Goal: Information Seeking & Learning: Learn about a topic

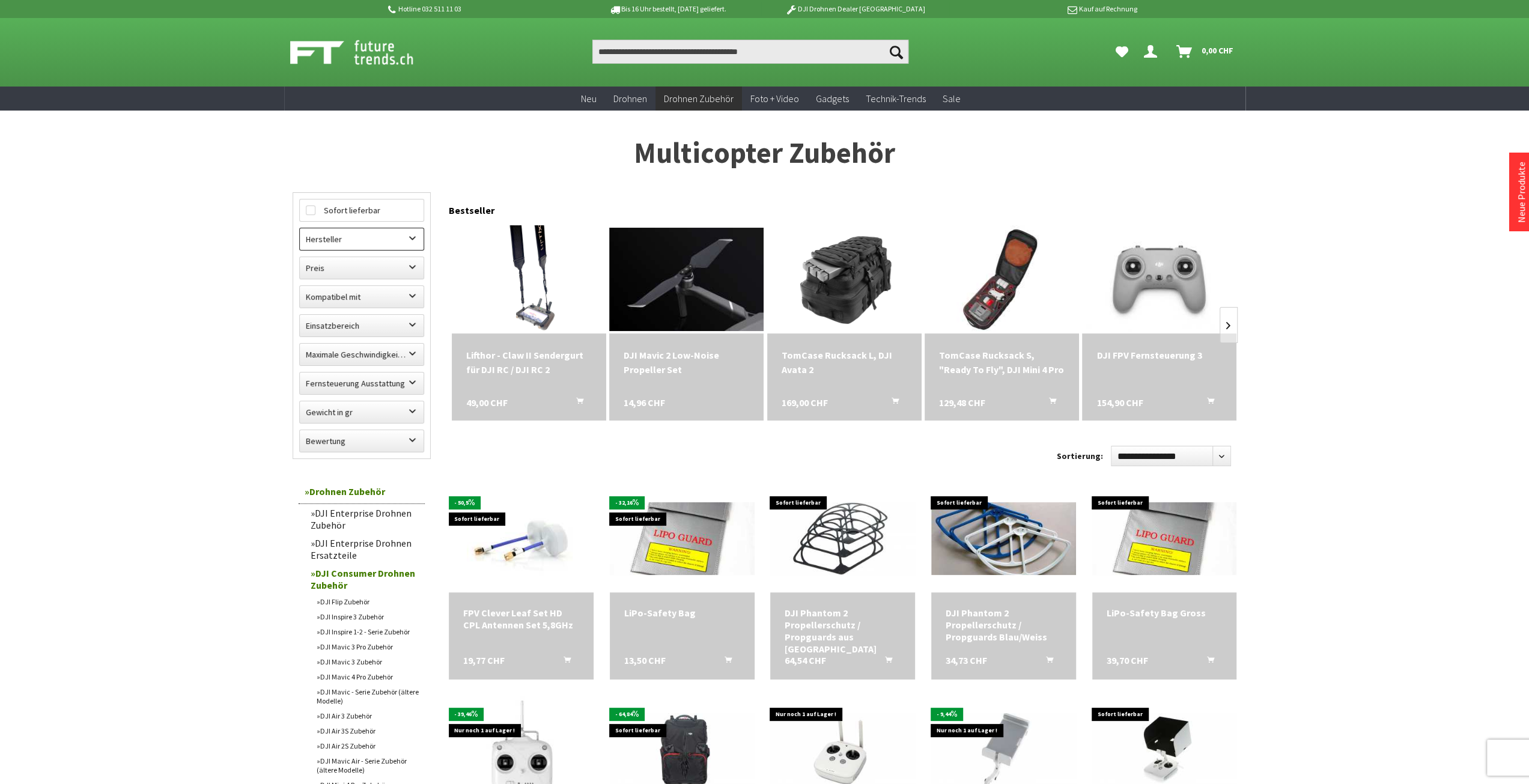
click at [365, 242] on label "Hersteller" at bounding box center [362, 239] width 124 height 22
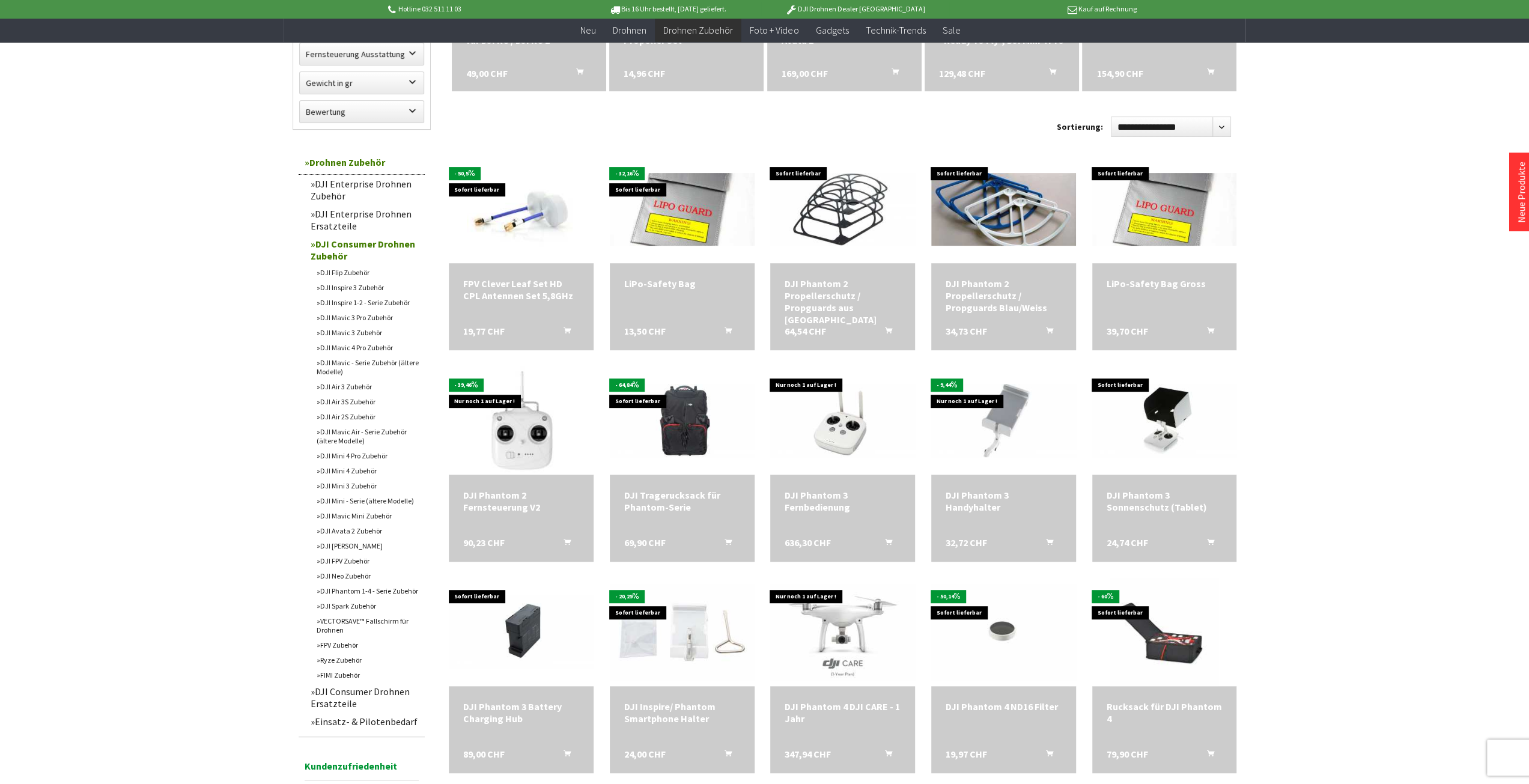
scroll to position [421, 0]
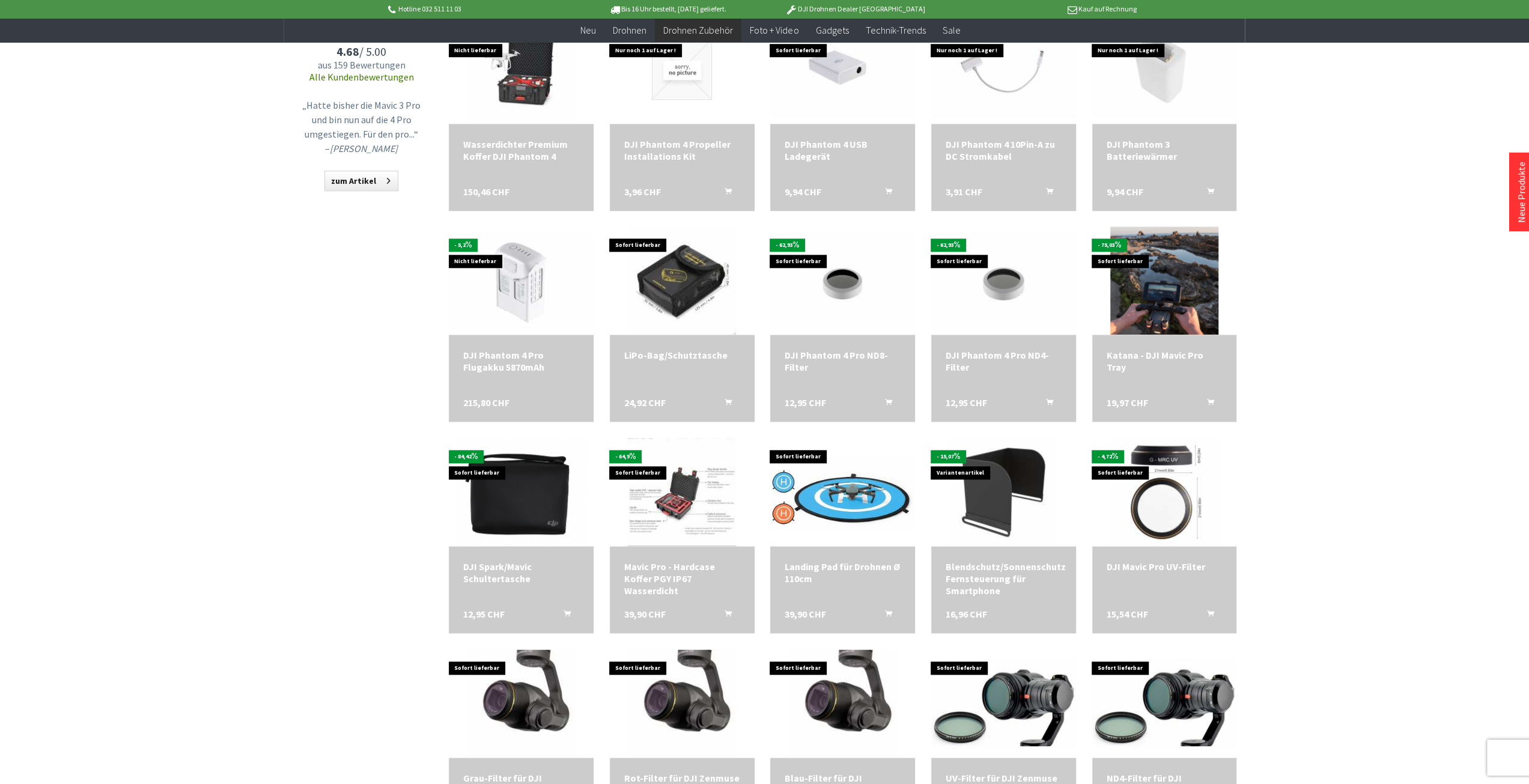
scroll to position [1081, 0]
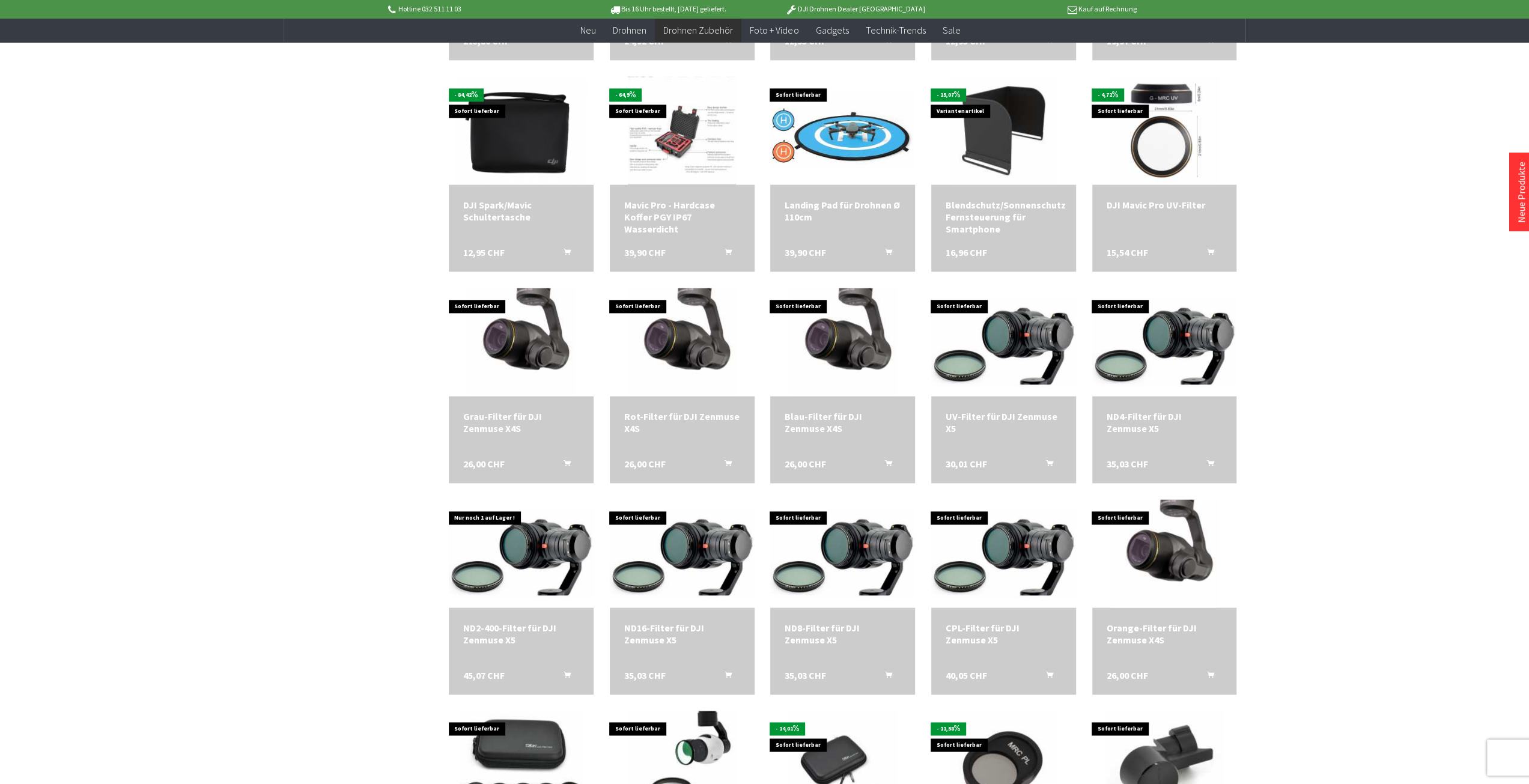
scroll to position [1442, 0]
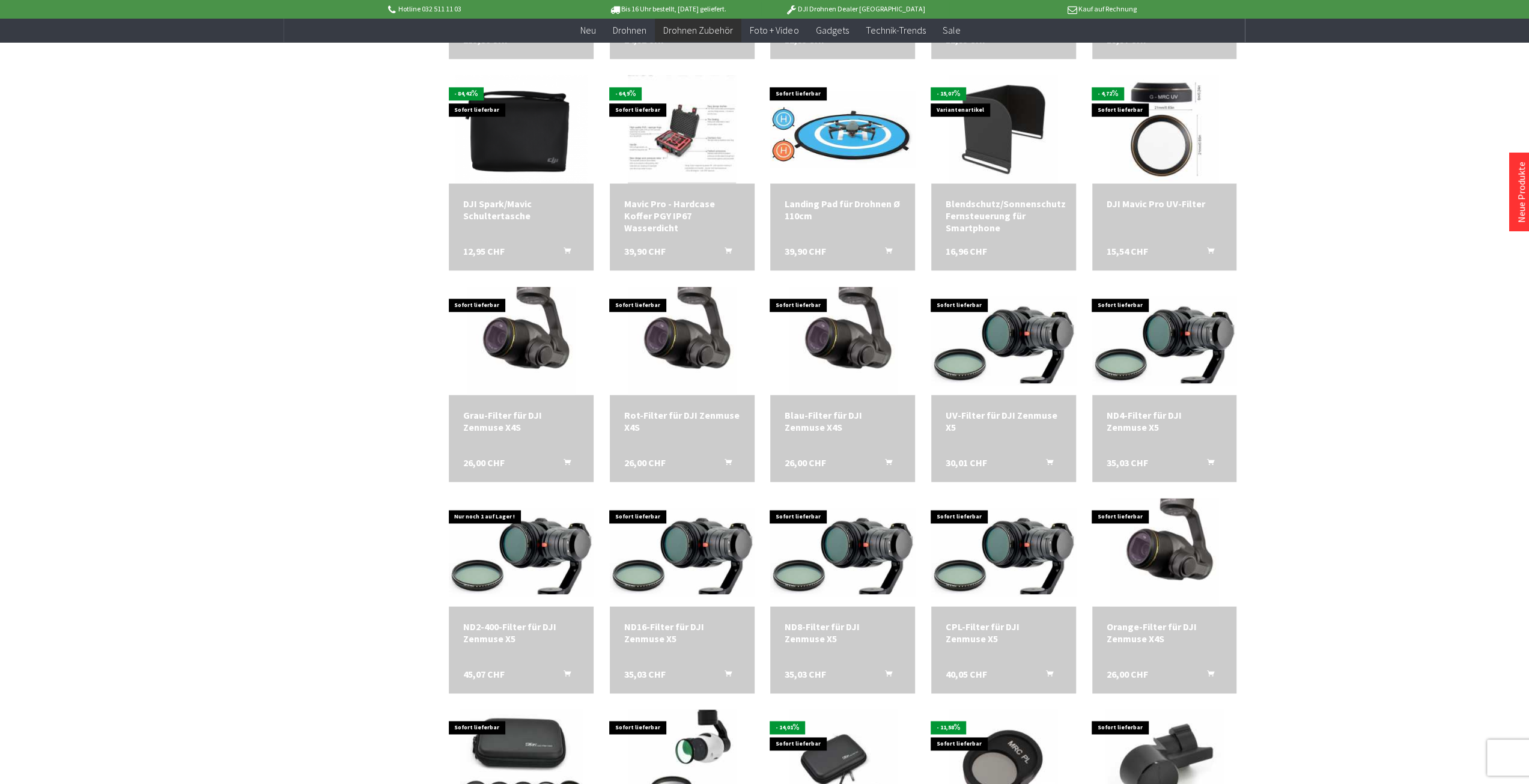
scroll to position [1742, 0]
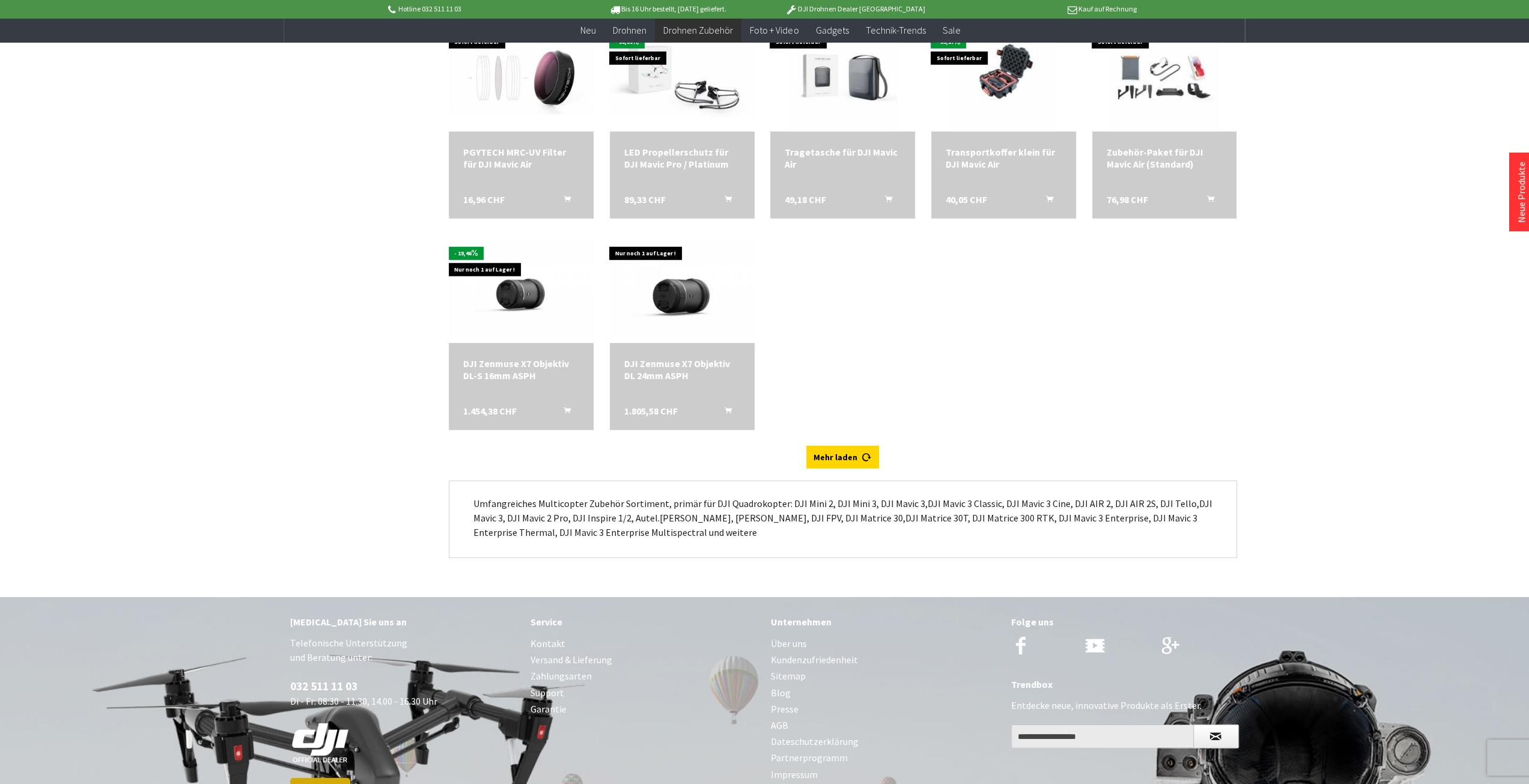
scroll to position [3354, 0]
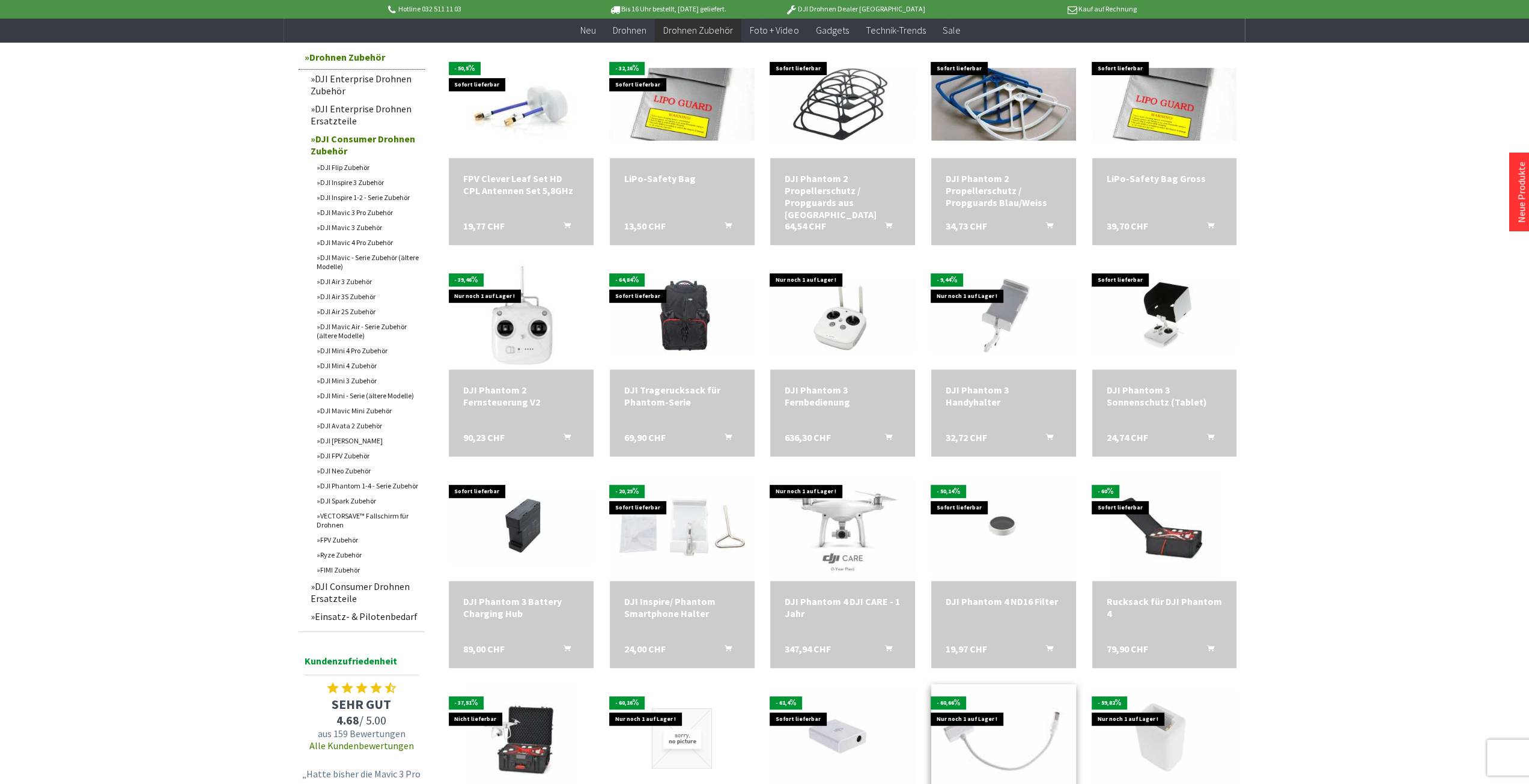
scroll to position [771, 0]
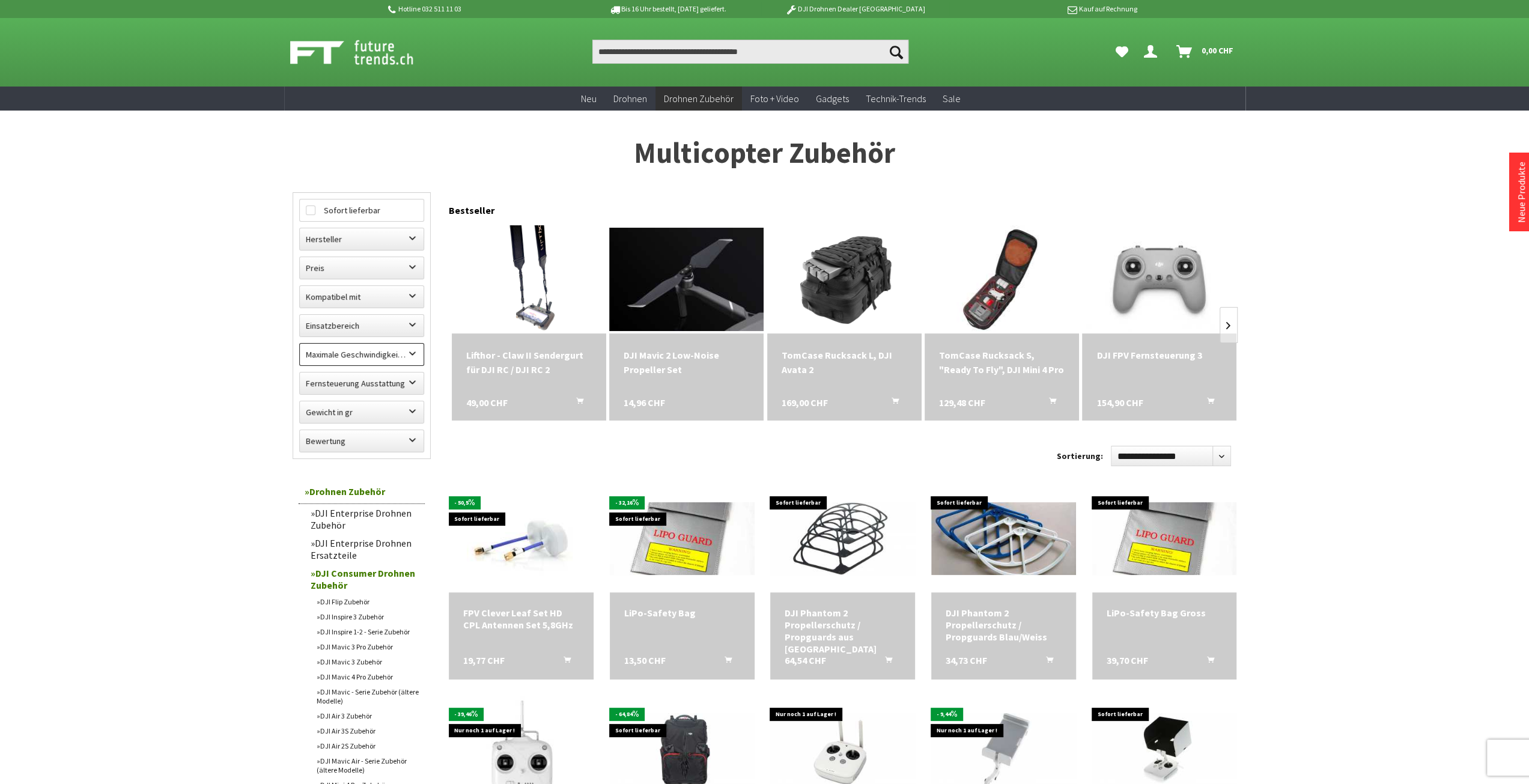
click at [387, 353] on label "Maximale Geschwindigkeit in km/h" at bounding box center [362, 354] width 124 height 22
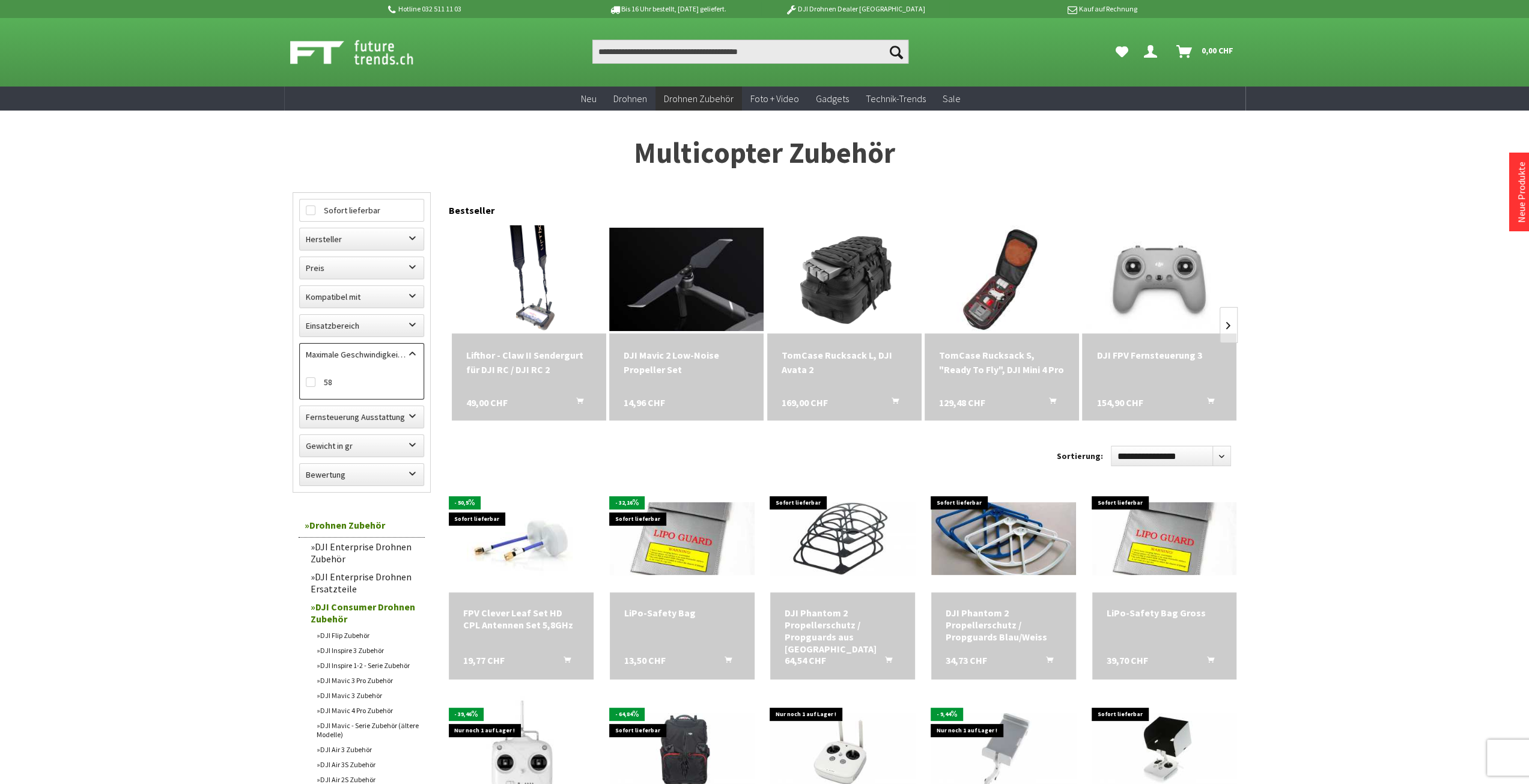
click at [394, 352] on label "Maximale Geschwindigkeit in km/h" at bounding box center [362, 354] width 124 height 22
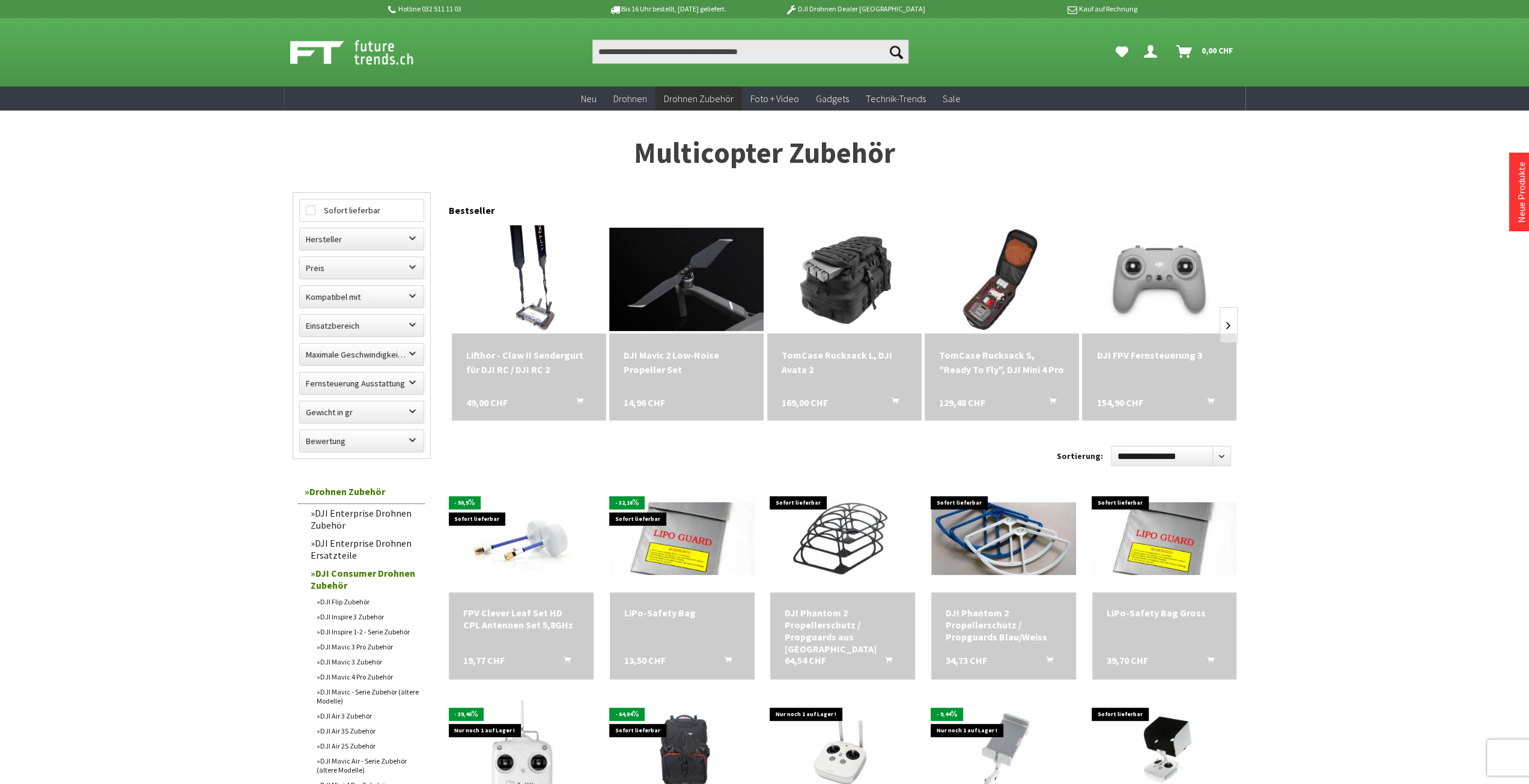
scroll to position [35, 0]
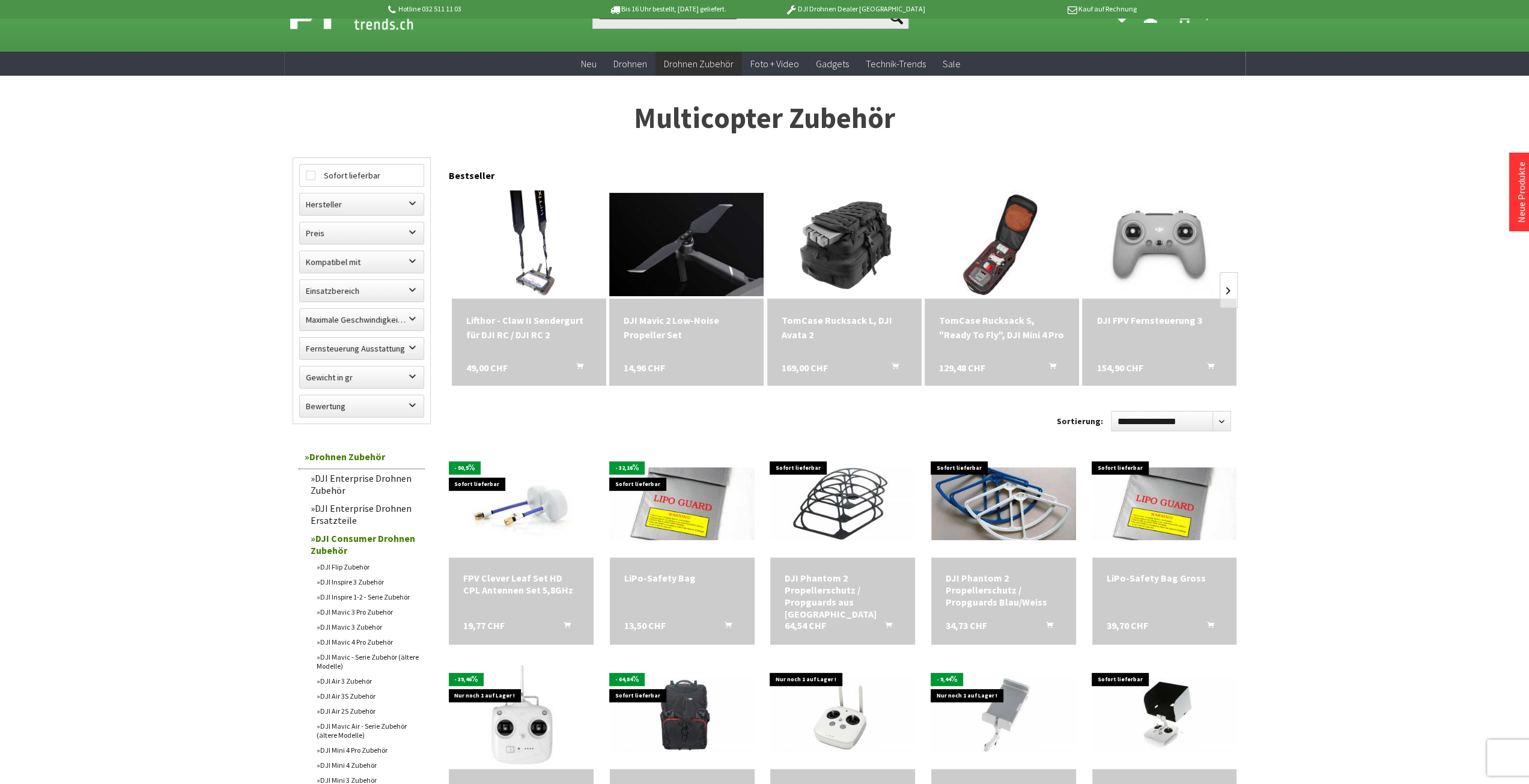
scroll to position [504, 0]
